Goal: Information Seeking & Learning: Learn about a topic

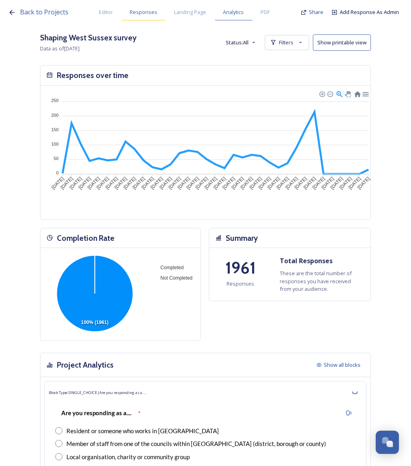
click at [139, 15] on span "Responses" at bounding box center [144, 12] width 28 height 8
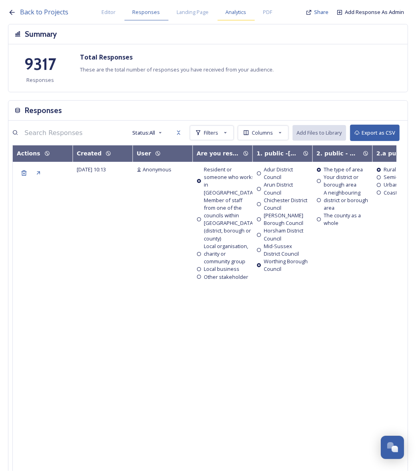
click at [239, 13] on span "Analytics" at bounding box center [236, 12] width 21 height 8
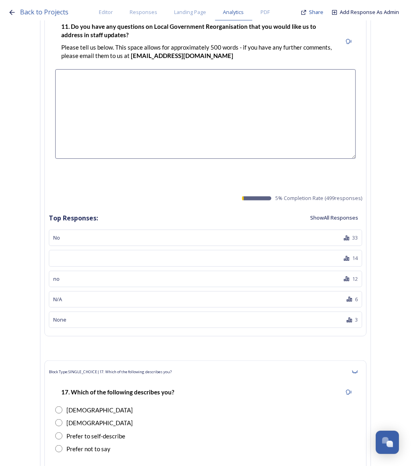
scroll to position [25819, 0]
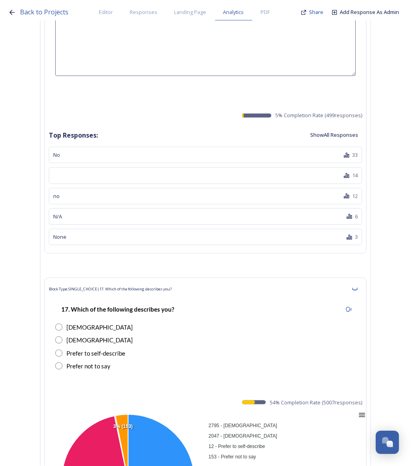
click at [345, 459] on div "Download CSV" at bounding box center [341, 465] width 41 height 12
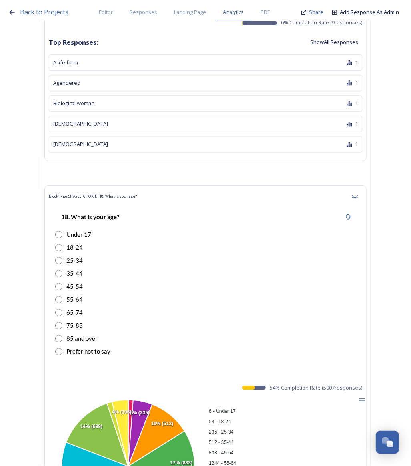
scroll to position [26510, 0]
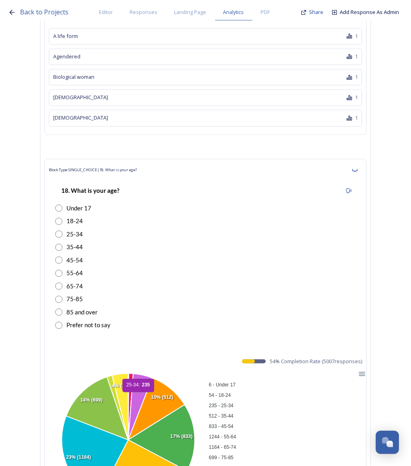
click at [138, 373] on icon at bounding box center [140, 406] width 24 height 66
drag, startPoint x: 130, startPoint y: 190, endPoint x: 124, endPoint y: 190, distance: 6.8
click at [124, 372] on g "5% (235) 10% (512) 17% (833) 25% (1244) 23% (1164) 14% (699) 4% (196)" at bounding box center [128, 439] width 133 height 134
click at [126, 373] on icon at bounding box center [120, 406] width 16 height 66
click at [137, 373] on icon at bounding box center [140, 406] width 24 height 66
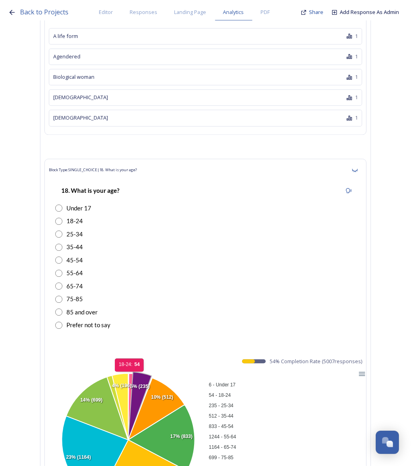
click at [130, 373] on icon at bounding box center [130, 406] width 5 height 66
click at [130, 371] on icon at bounding box center [130, 405] width 4 height 68
click at [133, 373] on icon at bounding box center [140, 406] width 24 height 66
click at [133, 372] on icon at bounding box center [139, 406] width 23 height 68
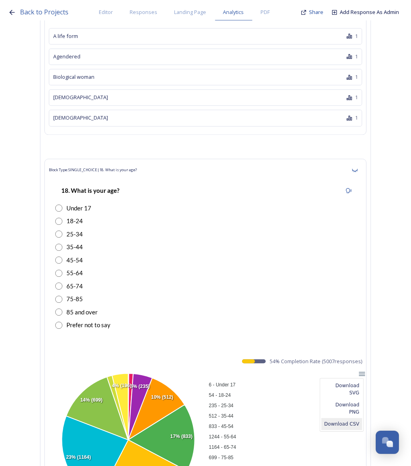
click at [354, 418] on div "Download CSV" at bounding box center [341, 424] width 41 height 12
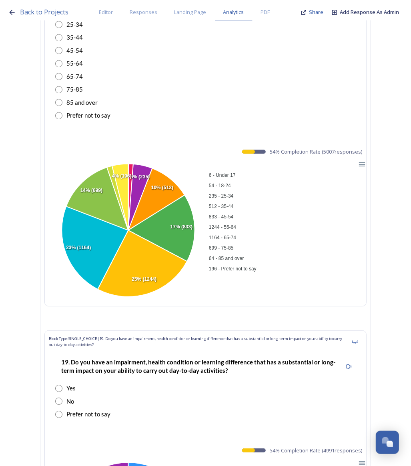
scroll to position [26764, 0]
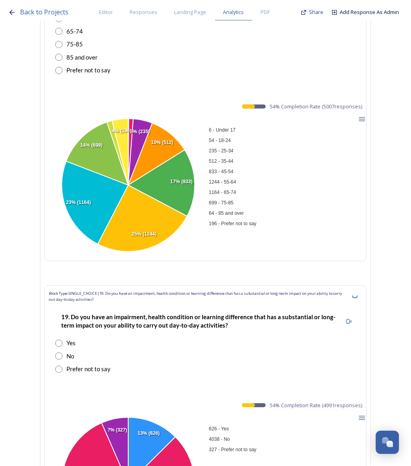
click at [83, 313] on strong "19. Do you have an impairment, health condition or learning difference that has…" at bounding box center [198, 321] width 274 height 16
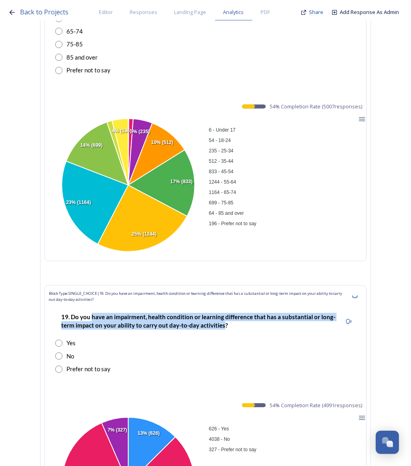
drag, startPoint x: 92, startPoint y: 120, endPoint x: 222, endPoint y: 132, distance: 130.6
click at [222, 313] on strong "19. Do you have an impairment, health condition or learning difference that has…" at bounding box center [198, 321] width 274 height 16
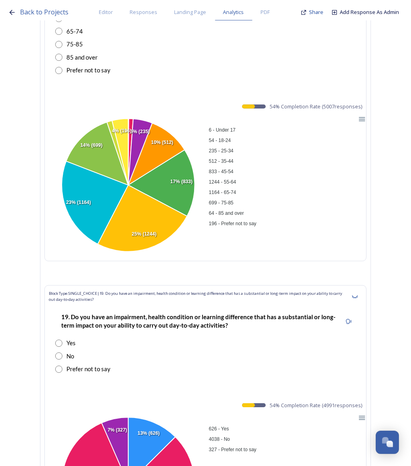
click at [254, 338] on div "Yes" at bounding box center [205, 342] width 300 height 9
click at [92, 313] on strong "19. Do you have an impairment, health condition or learning difference that has…" at bounding box center [198, 321] width 274 height 16
drag, startPoint x: 107, startPoint y: 121, endPoint x: 140, endPoint y: 122, distance: 32.8
click at [140, 313] on strong "19. Do you have an impairment, health condition or learning difference that has…" at bounding box center [198, 321] width 274 height 16
drag, startPoint x: 105, startPoint y: 120, endPoint x: 249, endPoint y: 121, distance: 144.0
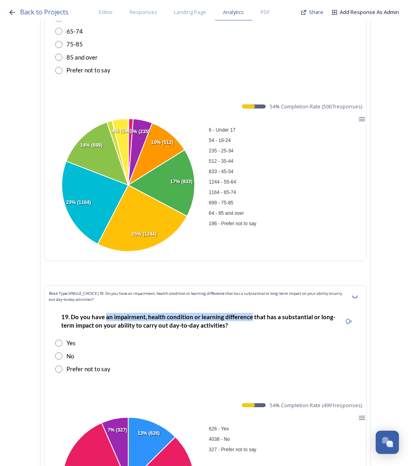
click at [249, 313] on strong "19. Do you have an impairment, health condition or learning difference that has…" at bounding box center [198, 321] width 274 height 16
copy strong "an impairment, health condition or learning difference"
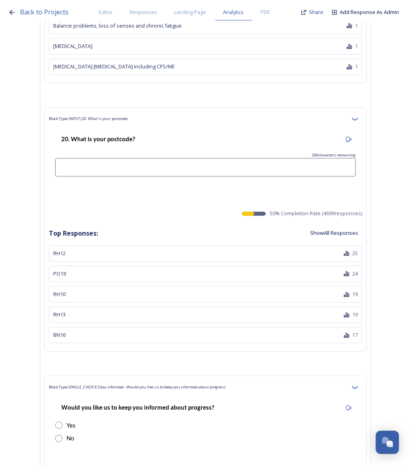
scroll to position [28109, 0]
